Goal: Navigation & Orientation: Find specific page/section

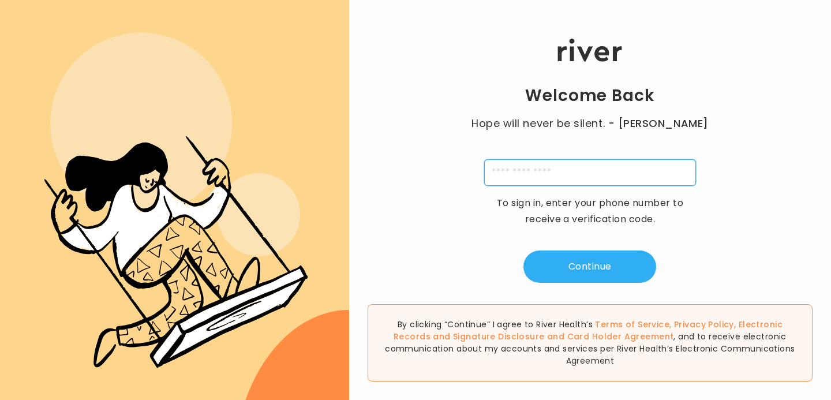
click at [582, 176] on input "tel" at bounding box center [590, 172] width 212 height 27
type input "**********"
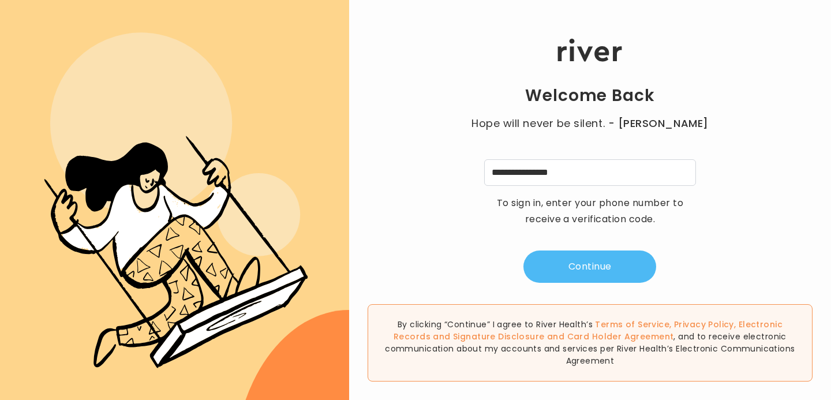
click at [586, 273] on button "Continue" at bounding box center [590, 267] width 133 height 32
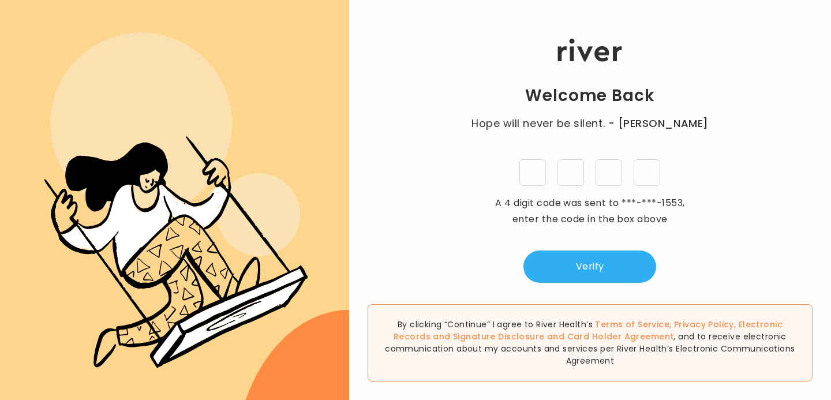
type input "*"
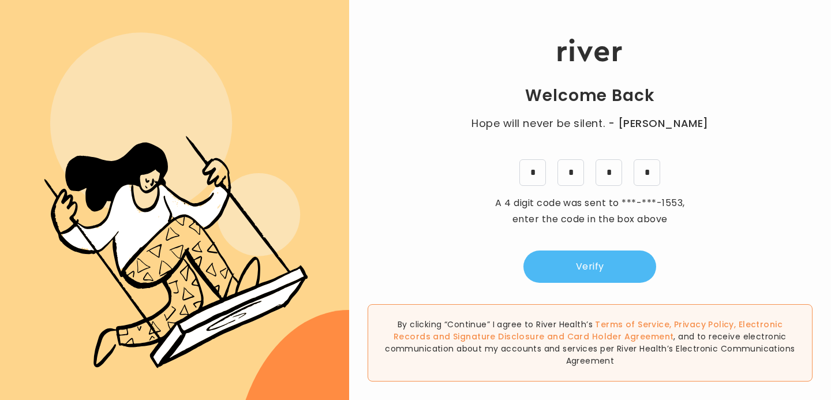
click at [629, 271] on button "Verify" at bounding box center [590, 267] width 133 height 32
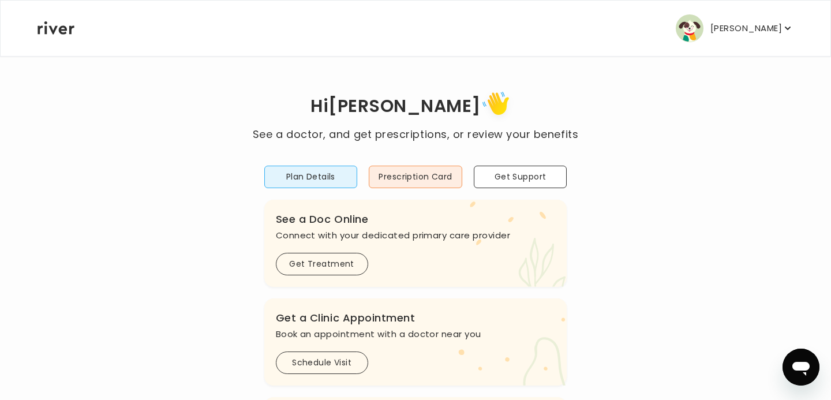
click at [763, 35] on p "[PERSON_NAME]" at bounding box center [747, 28] width 72 height 16
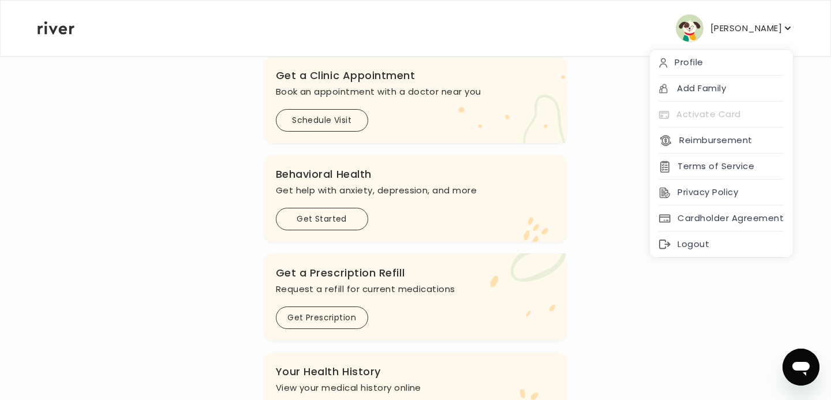
scroll to position [440, 0]
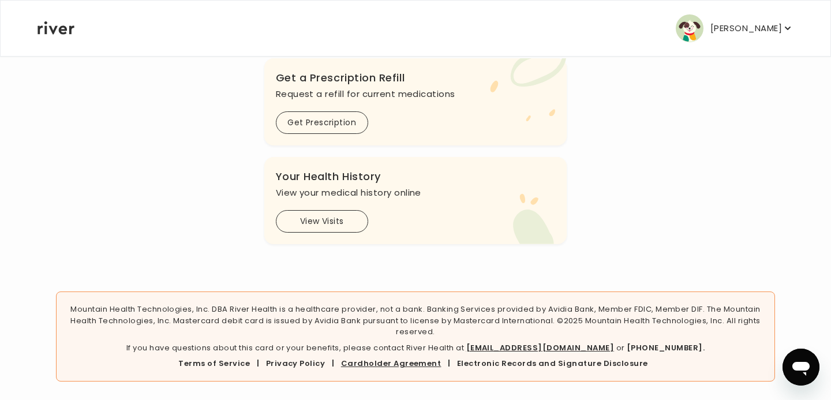
click at [404, 362] on link "Cardholder Agreement" at bounding box center [391, 363] width 100 height 11
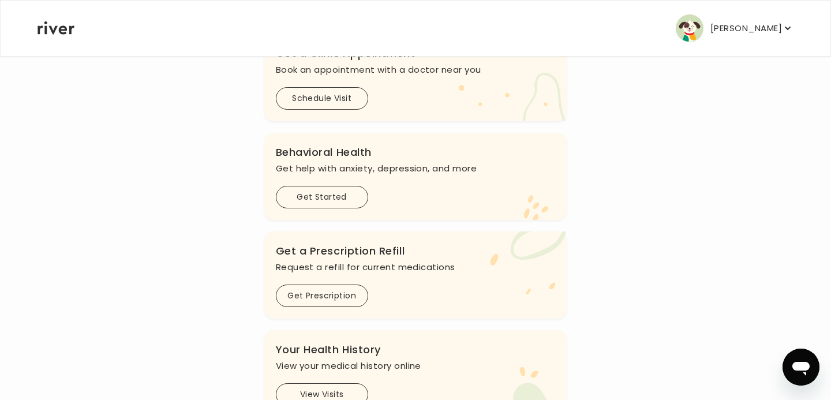
scroll to position [0, 0]
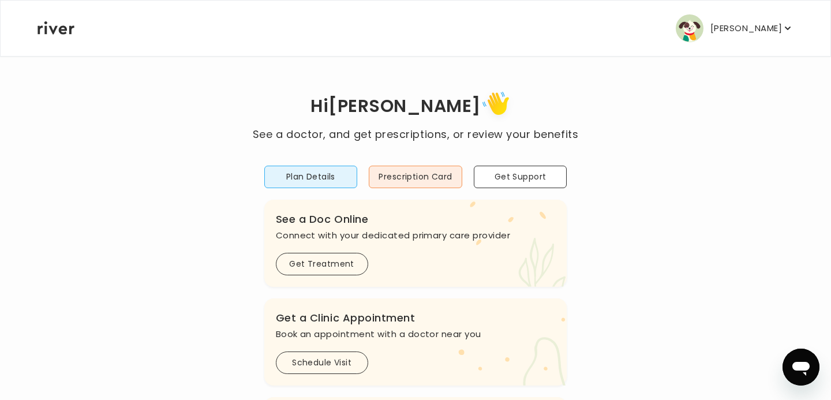
click at [760, 28] on p "[PERSON_NAME]" at bounding box center [747, 28] width 72 height 16
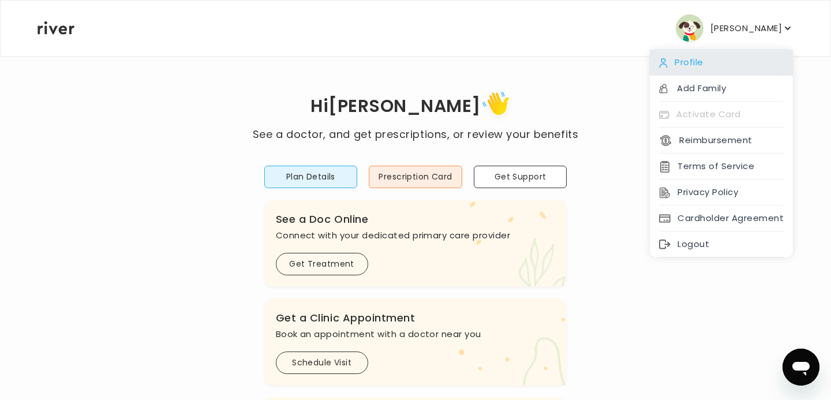
click at [700, 68] on div "Profile" at bounding box center [721, 63] width 143 height 26
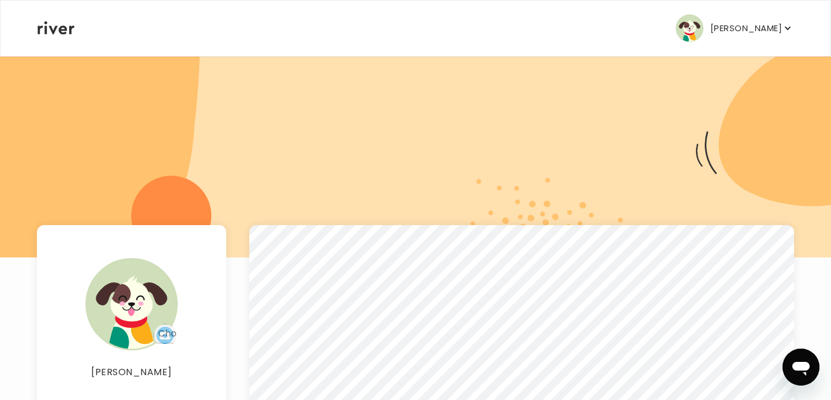
click at [742, 21] on p "[PERSON_NAME]" at bounding box center [747, 28] width 72 height 16
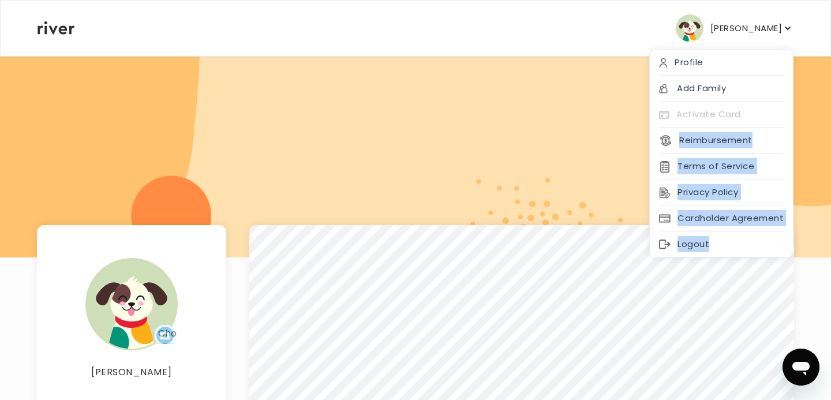
drag, startPoint x: 730, startPoint y: 131, endPoint x: 604, endPoint y: 80, distance: 136.5
click at [604, 80] on div "[PERSON_NAME] Profile Add Family Activate Card Reimbursement Terms of Service P…" at bounding box center [415, 331] width 831 height 662
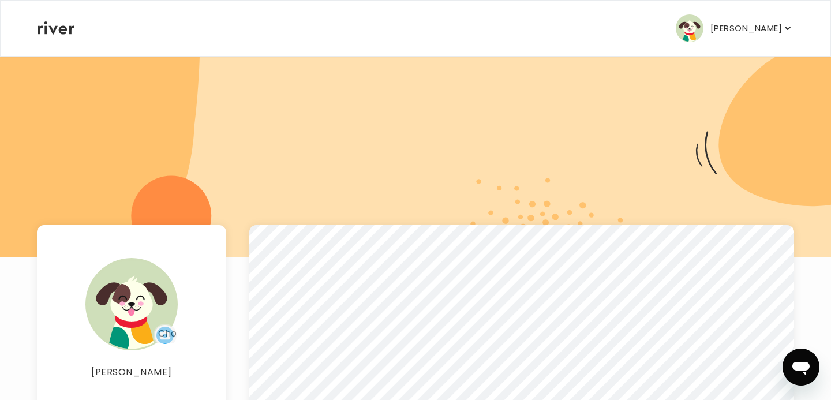
click at [604, 80] on div at bounding box center [415, 156] width 831 height 202
click at [747, 36] on button "[PERSON_NAME]" at bounding box center [735, 28] width 118 height 28
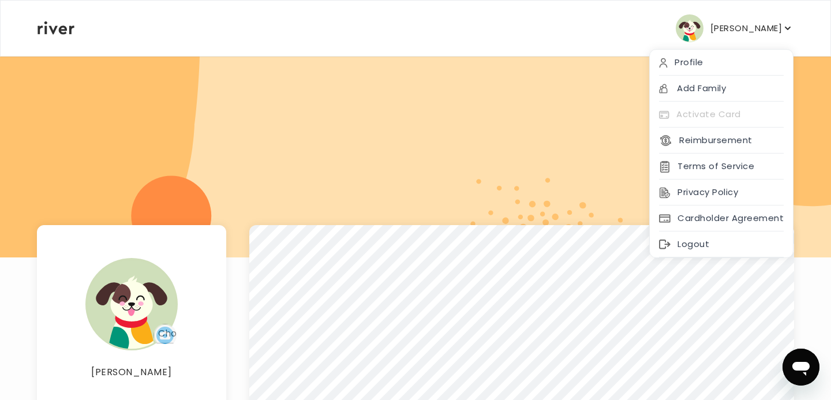
click at [591, 105] on div at bounding box center [415, 156] width 831 height 202
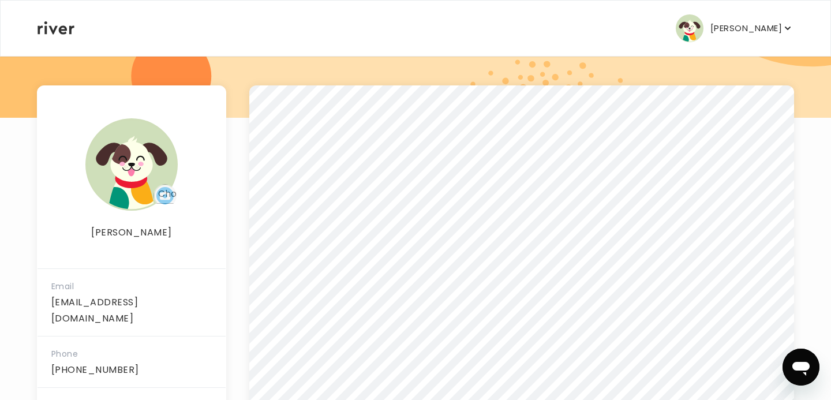
scroll to position [51, 0]
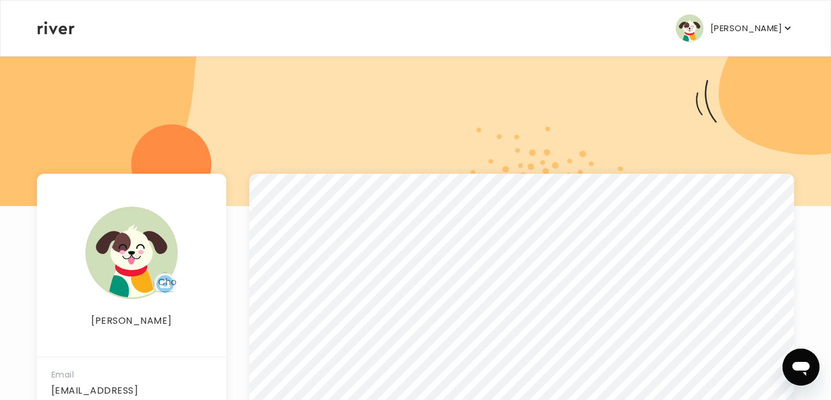
click at [771, 19] on button "[PERSON_NAME]" at bounding box center [735, 28] width 118 height 28
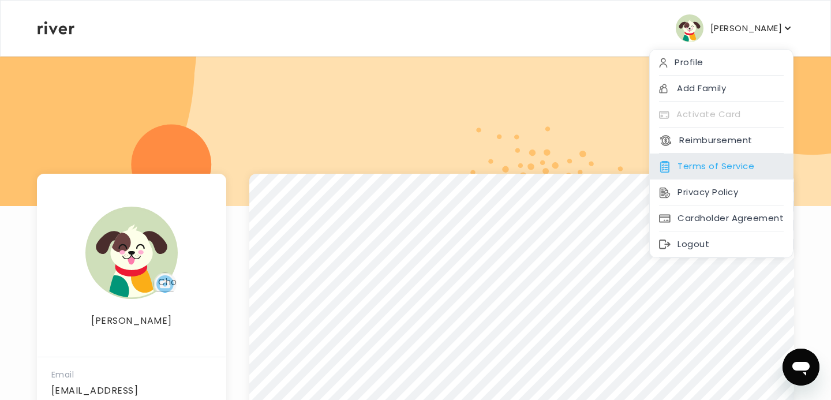
click at [732, 162] on div "Terms of Service" at bounding box center [721, 167] width 143 height 26
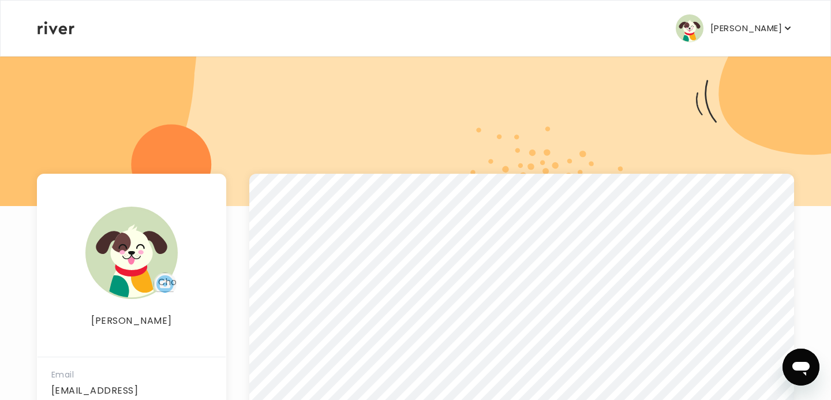
click at [772, 33] on p "[PERSON_NAME]" at bounding box center [747, 28] width 72 height 16
click at [536, 152] on div at bounding box center [415, 105] width 831 height 202
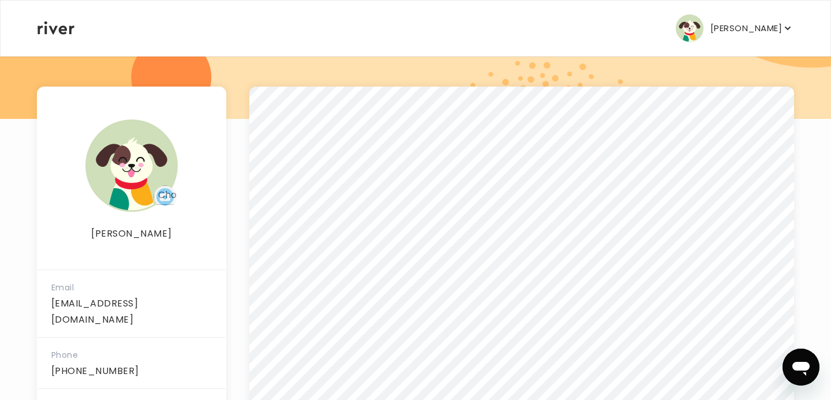
scroll to position [140, 0]
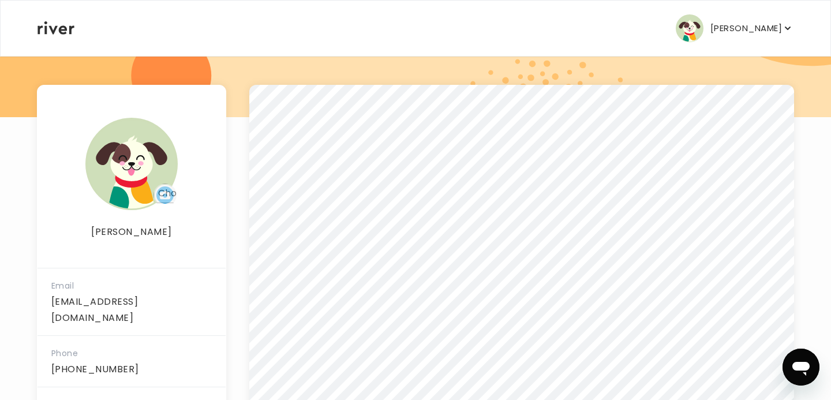
click at [793, 21] on button "[PERSON_NAME]" at bounding box center [735, 28] width 118 height 28
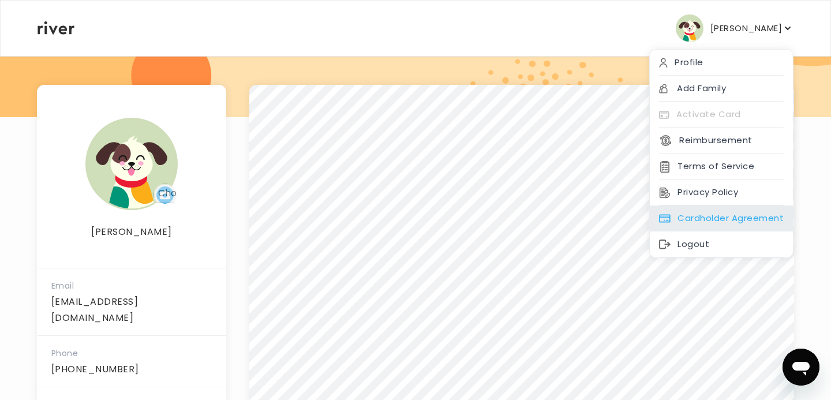
click at [751, 218] on div "Cardholder Agreement" at bounding box center [721, 219] width 143 height 26
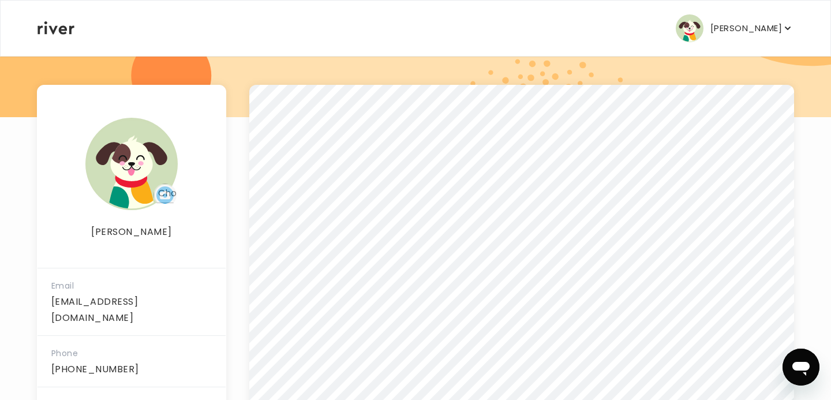
click at [756, 40] on button "[PERSON_NAME]" at bounding box center [735, 28] width 118 height 28
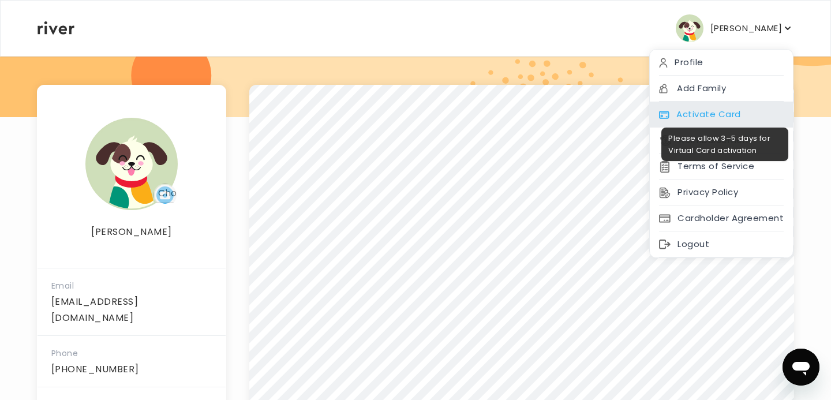
click at [721, 110] on div "Activate Card" at bounding box center [721, 115] width 143 height 26
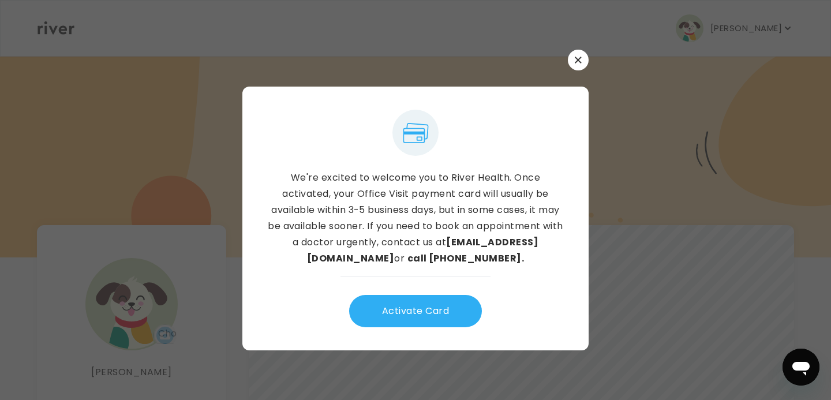
click at [570, 75] on div "We're excited to welcome you to River Health. Once activated, your Office Visit…" at bounding box center [416, 200] width 346 height 301
click at [568, 58] on button "button" at bounding box center [578, 60] width 21 height 21
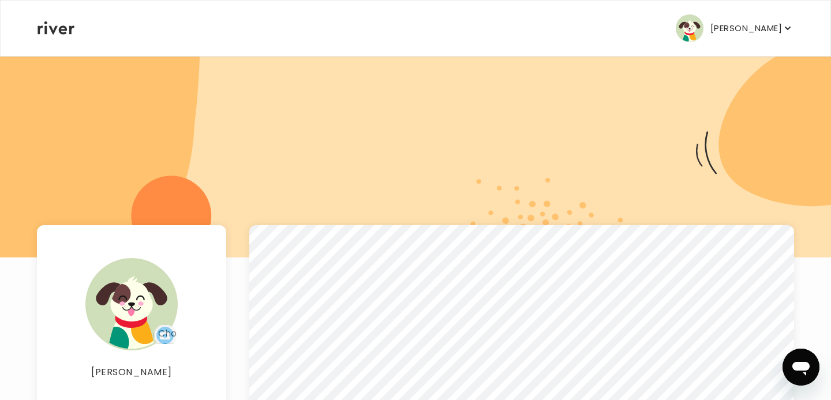
click at [737, 31] on p "[PERSON_NAME]" at bounding box center [747, 28] width 72 height 16
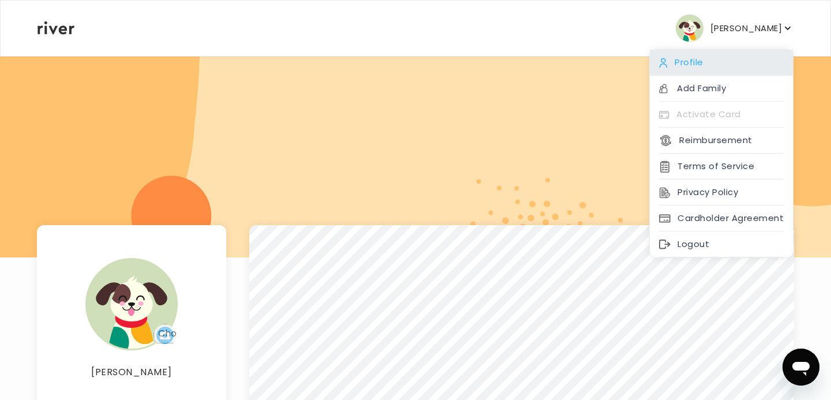
click at [713, 57] on div "Profile" at bounding box center [721, 63] width 143 height 26
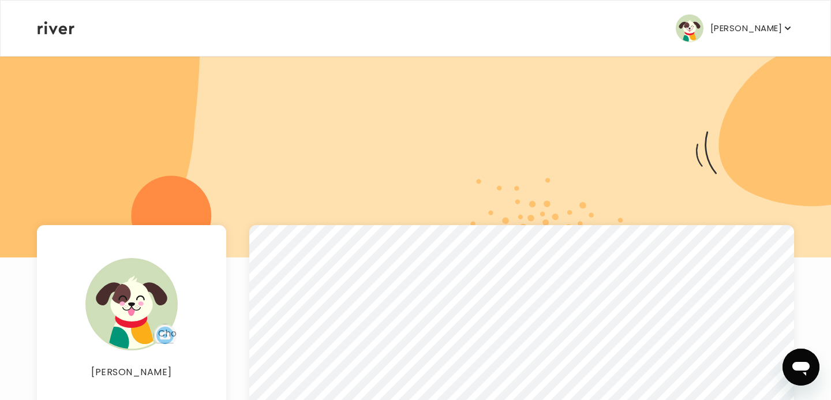
click at [730, 13] on div "[PERSON_NAME] Profile Add Family Activate Card Reimbursement Terms of Service P…" at bounding box center [416, 28] width 756 height 55
click at [722, 27] on p "[PERSON_NAME]" at bounding box center [747, 28] width 72 height 16
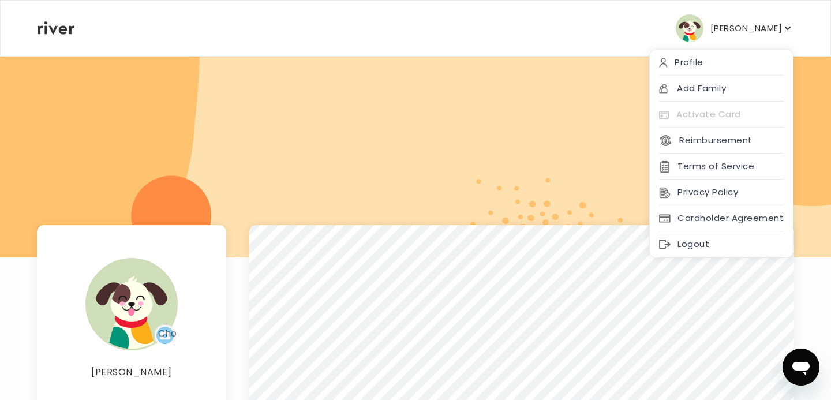
click at [230, 60] on div at bounding box center [415, 156] width 831 height 202
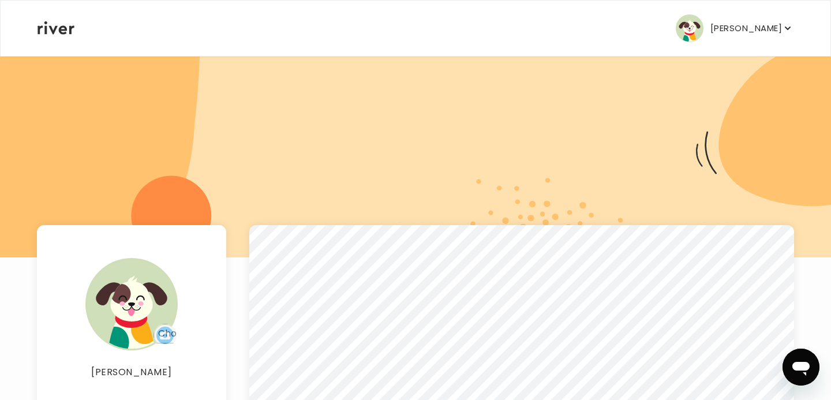
click at [68, 37] on div "[PERSON_NAME] Profile Add Family Activate Card Reimbursement Terms of Service P…" at bounding box center [416, 28] width 756 height 55
click at [62, 30] on icon at bounding box center [56, 27] width 37 height 13
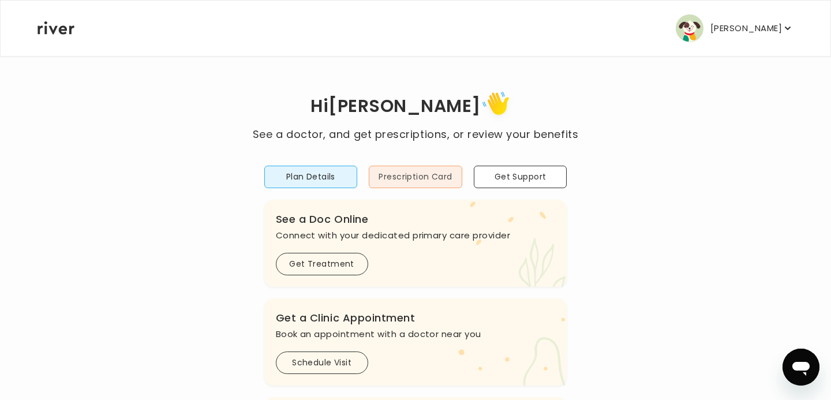
click at [434, 178] on button "Prescription Card" at bounding box center [416, 177] width 94 height 23
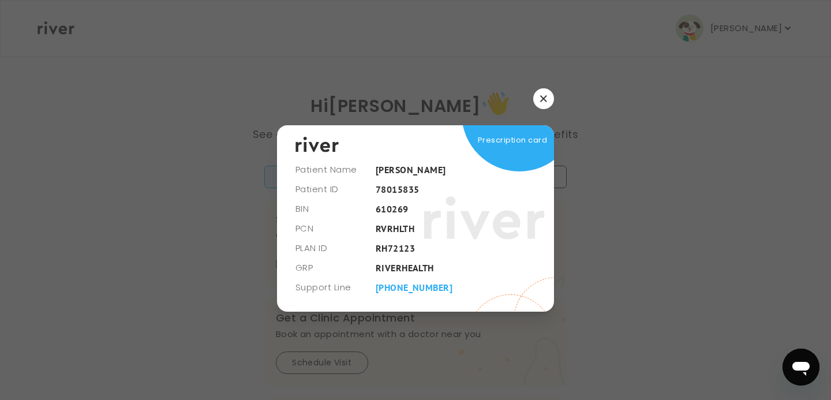
click at [548, 92] on button "button" at bounding box center [544, 98] width 21 height 21
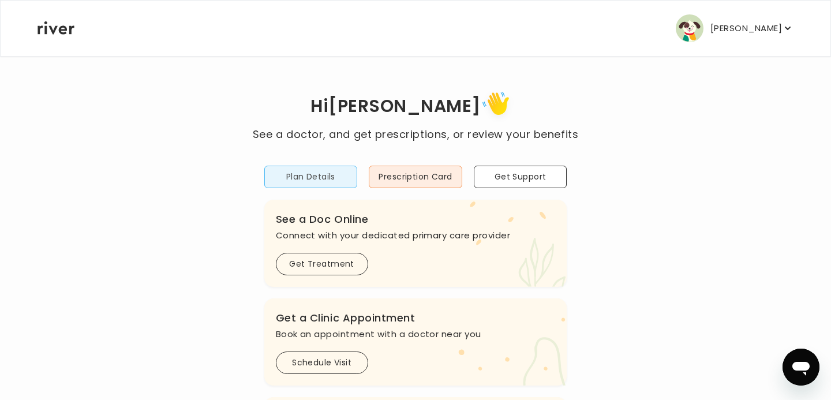
click at [334, 174] on button "Plan Details" at bounding box center [311, 177] width 94 height 23
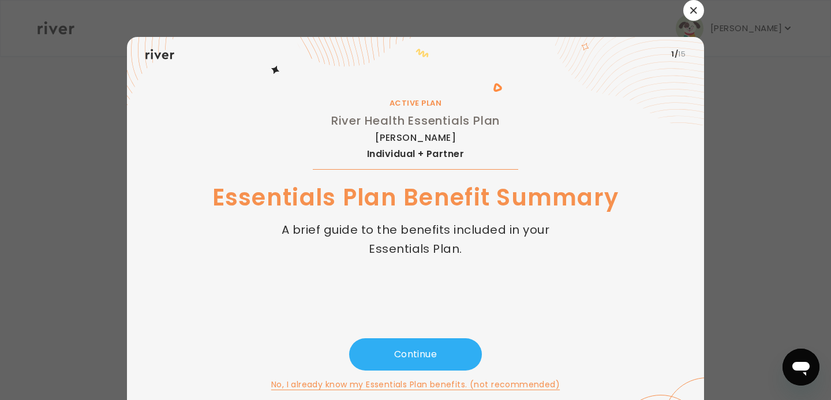
scroll to position [12, 0]
